Goal: Find specific page/section: Find specific page/section

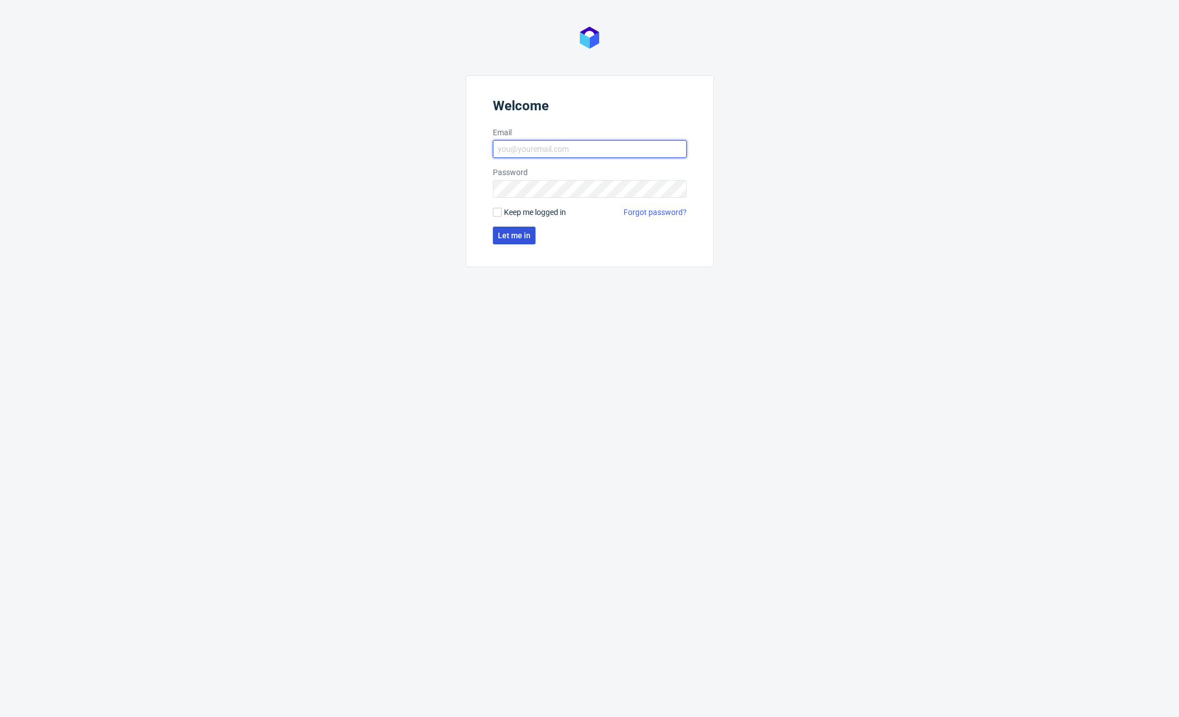
type input "[PERSON_NAME][EMAIL_ADDRESS][PERSON_NAME][DOMAIN_NAME]"
click at [510, 237] on span "Let me in" at bounding box center [514, 236] width 33 height 8
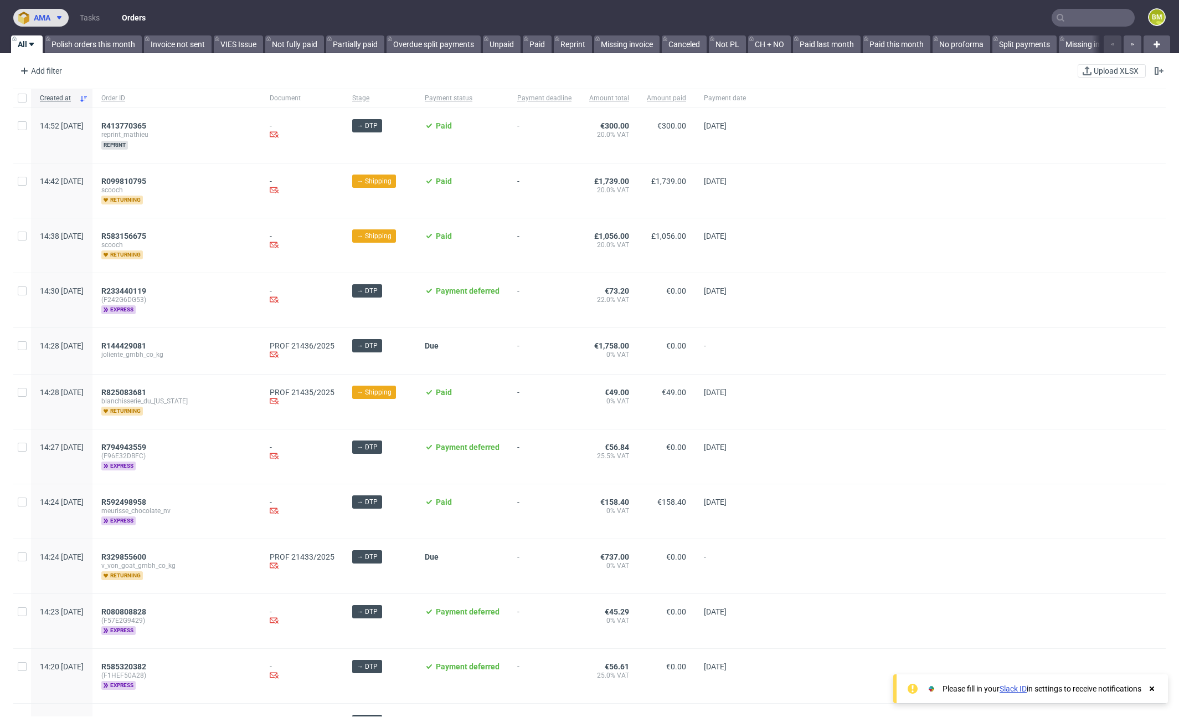
click at [56, 16] on icon at bounding box center [59, 17] width 9 height 9
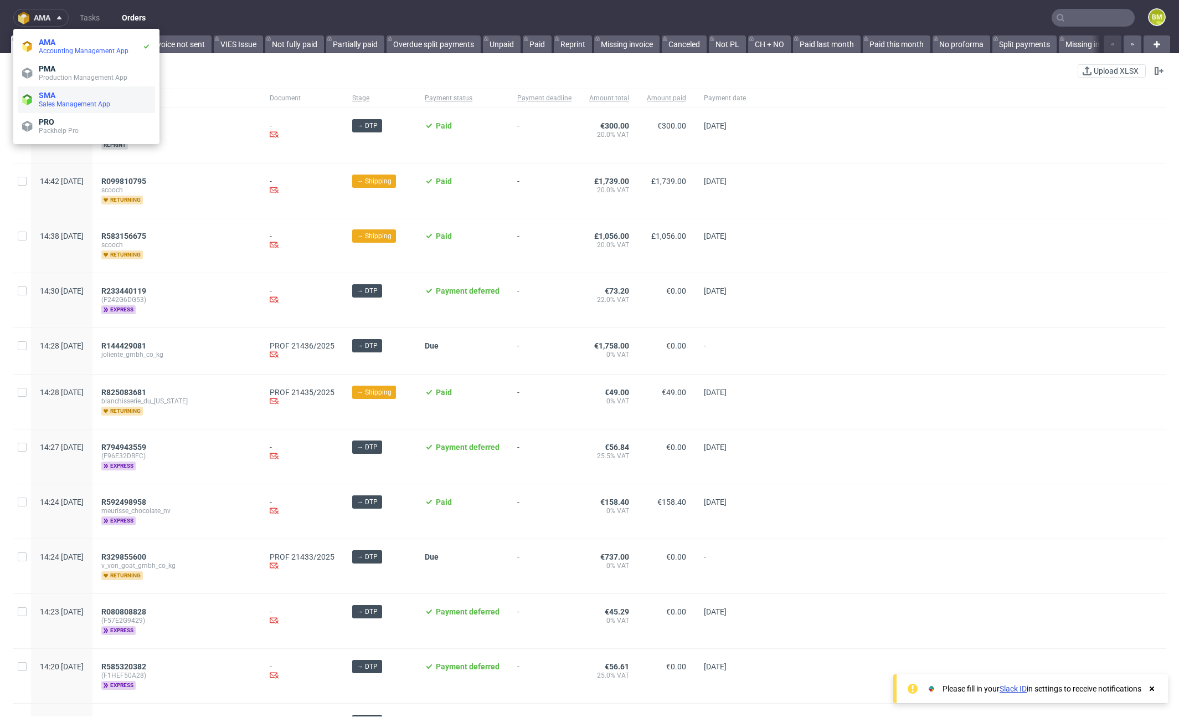
click at [79, 99] on span "SMA" at bounding box center [95, 95] width 112 height 9
